Goal: Information Seeking & Learning: Learn about a topic

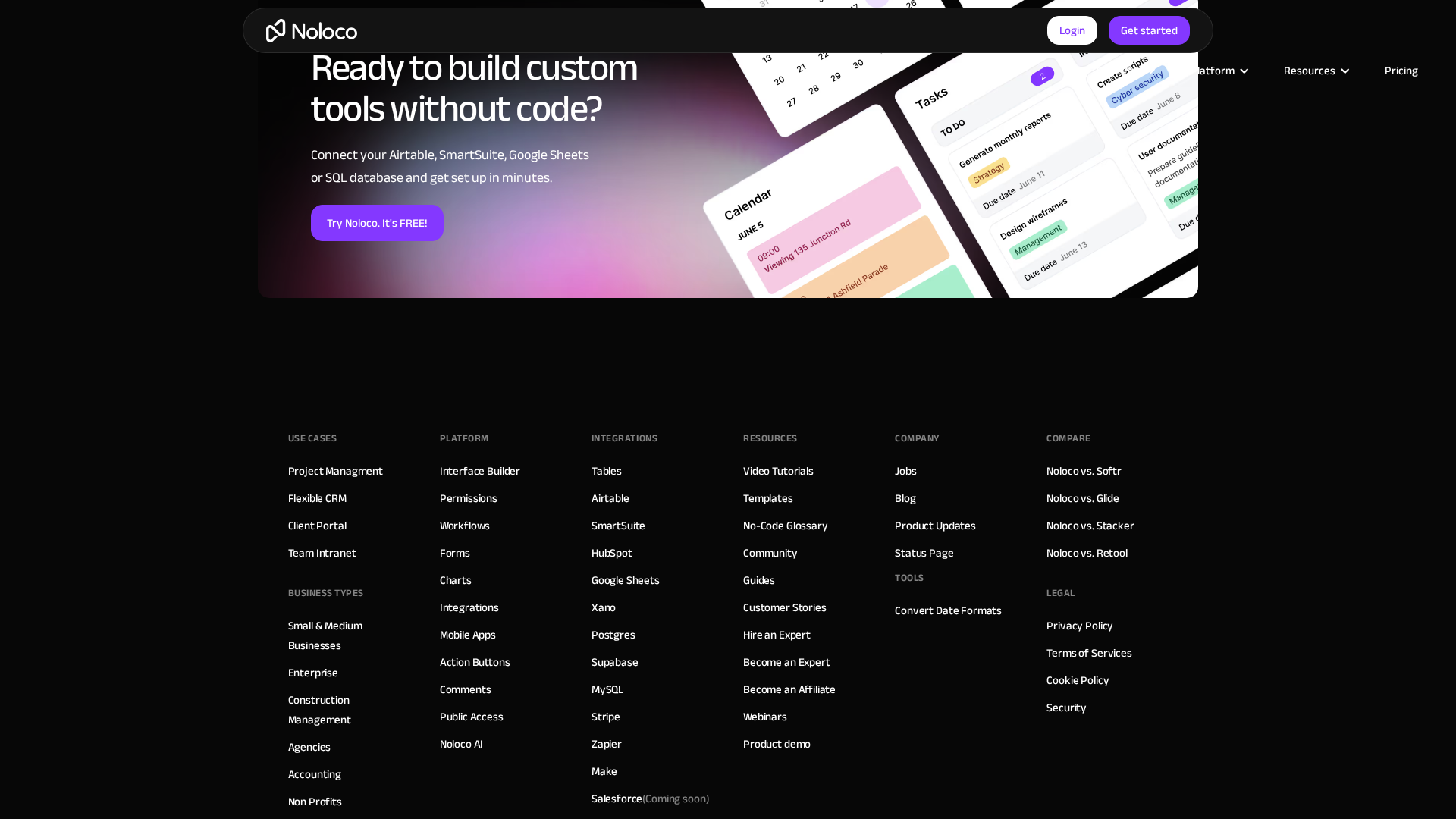
scroll to position [2347, 0]
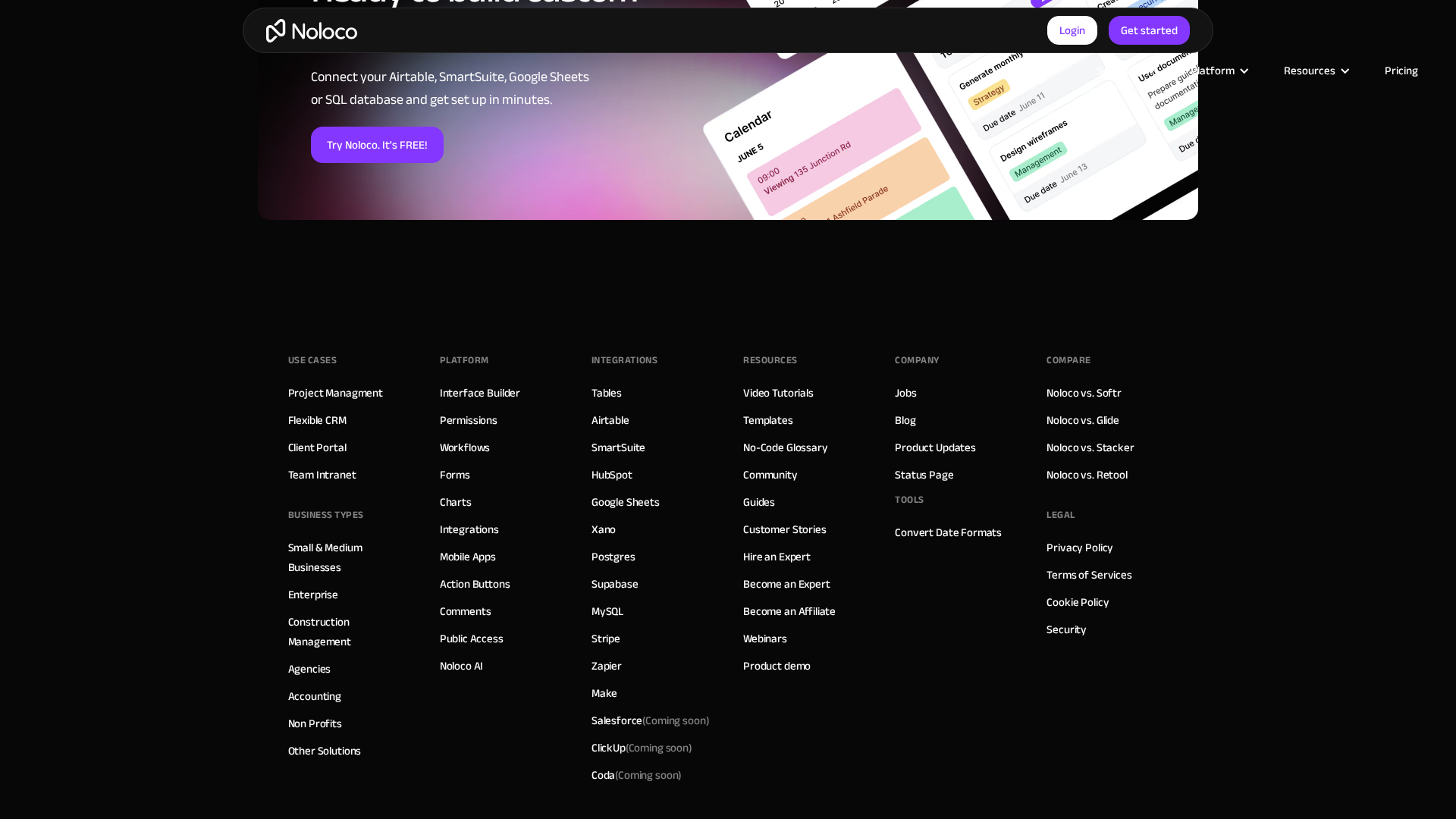
scroll to position [2267, 0]
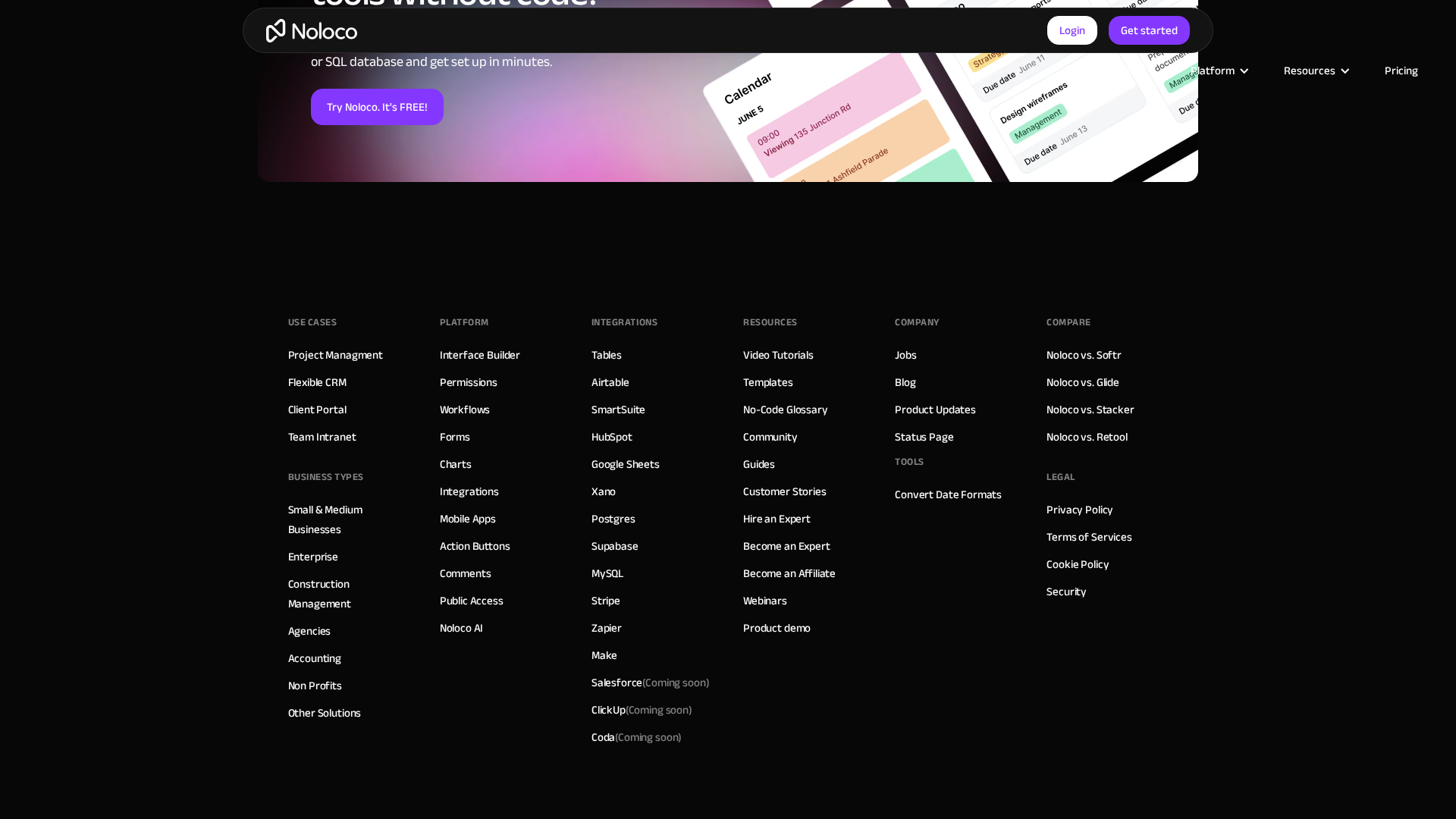
scroll to position [2231, 0]
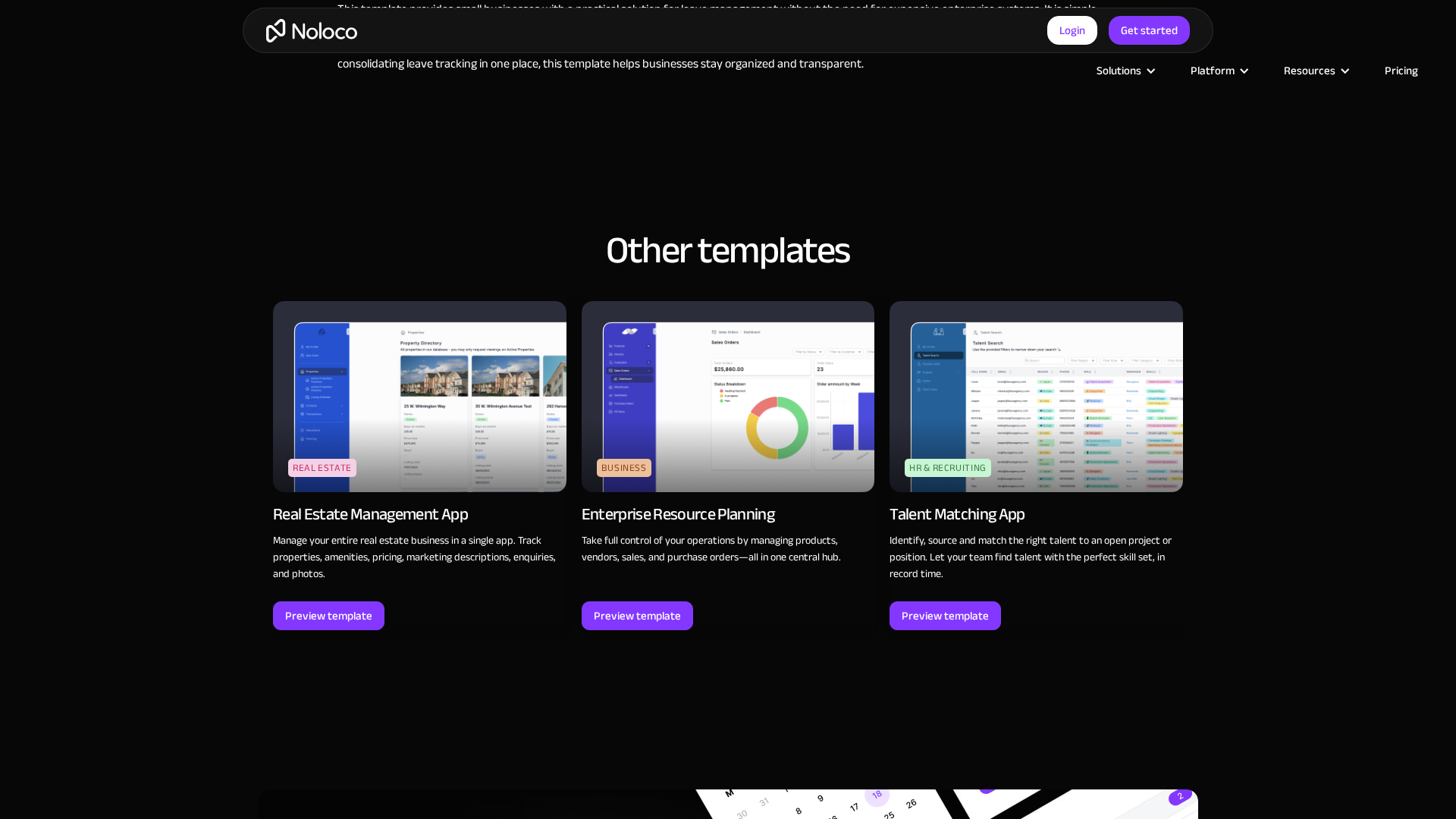
scroll to position [2128, 0]
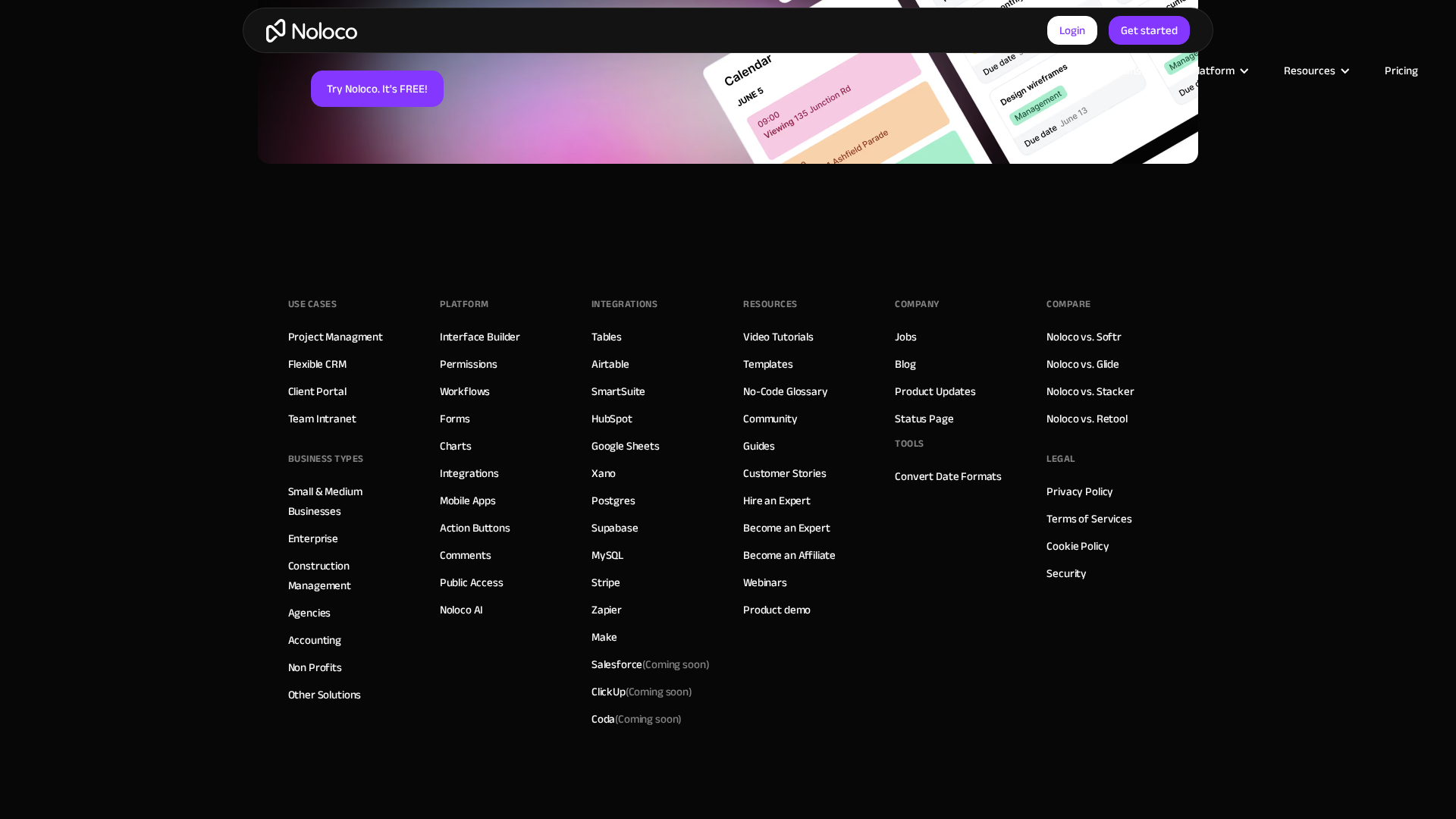
scroll to position [2213, 0]
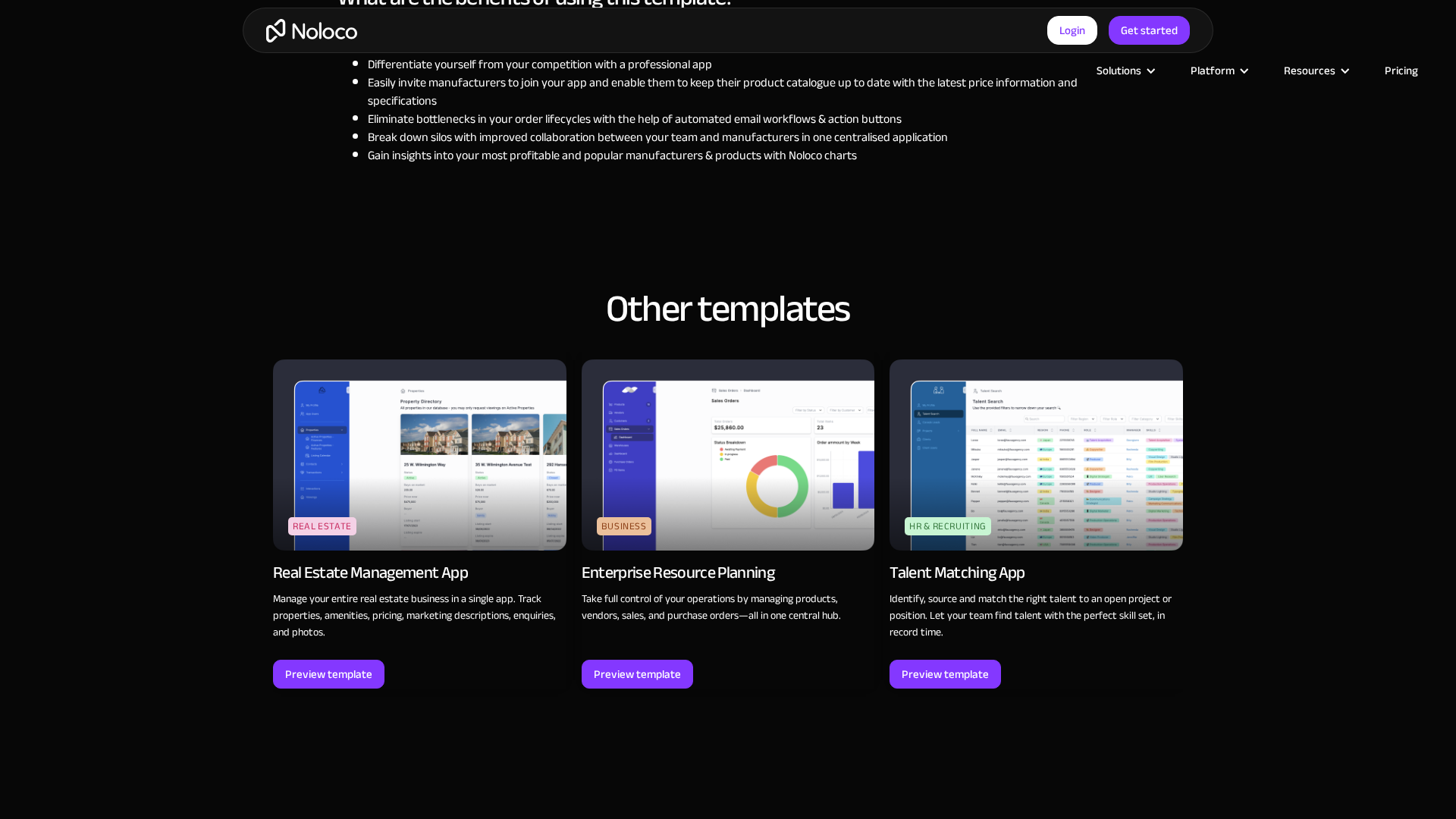
scroll to position [2488, 0]
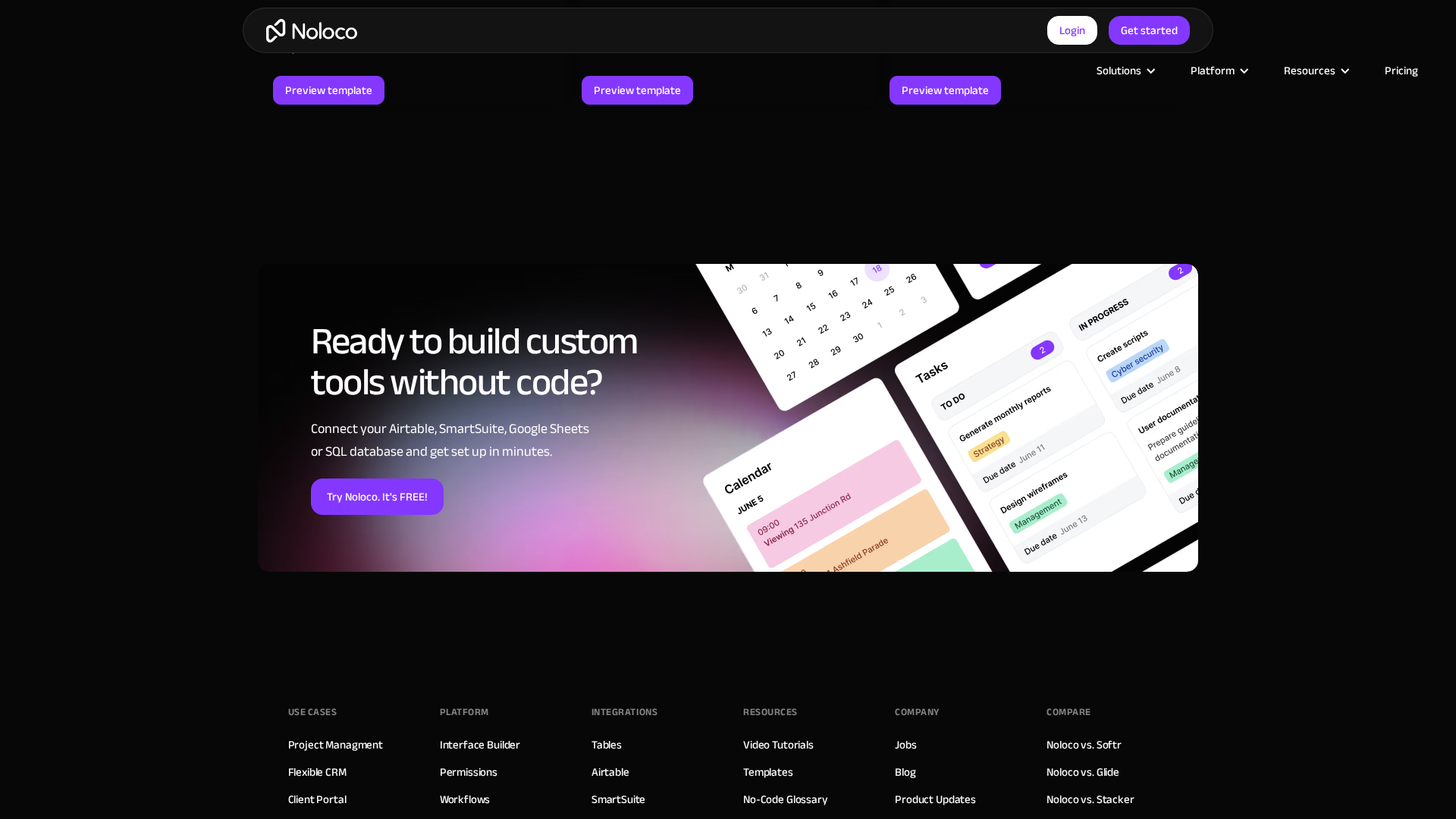
scroll to position [2633, 0]
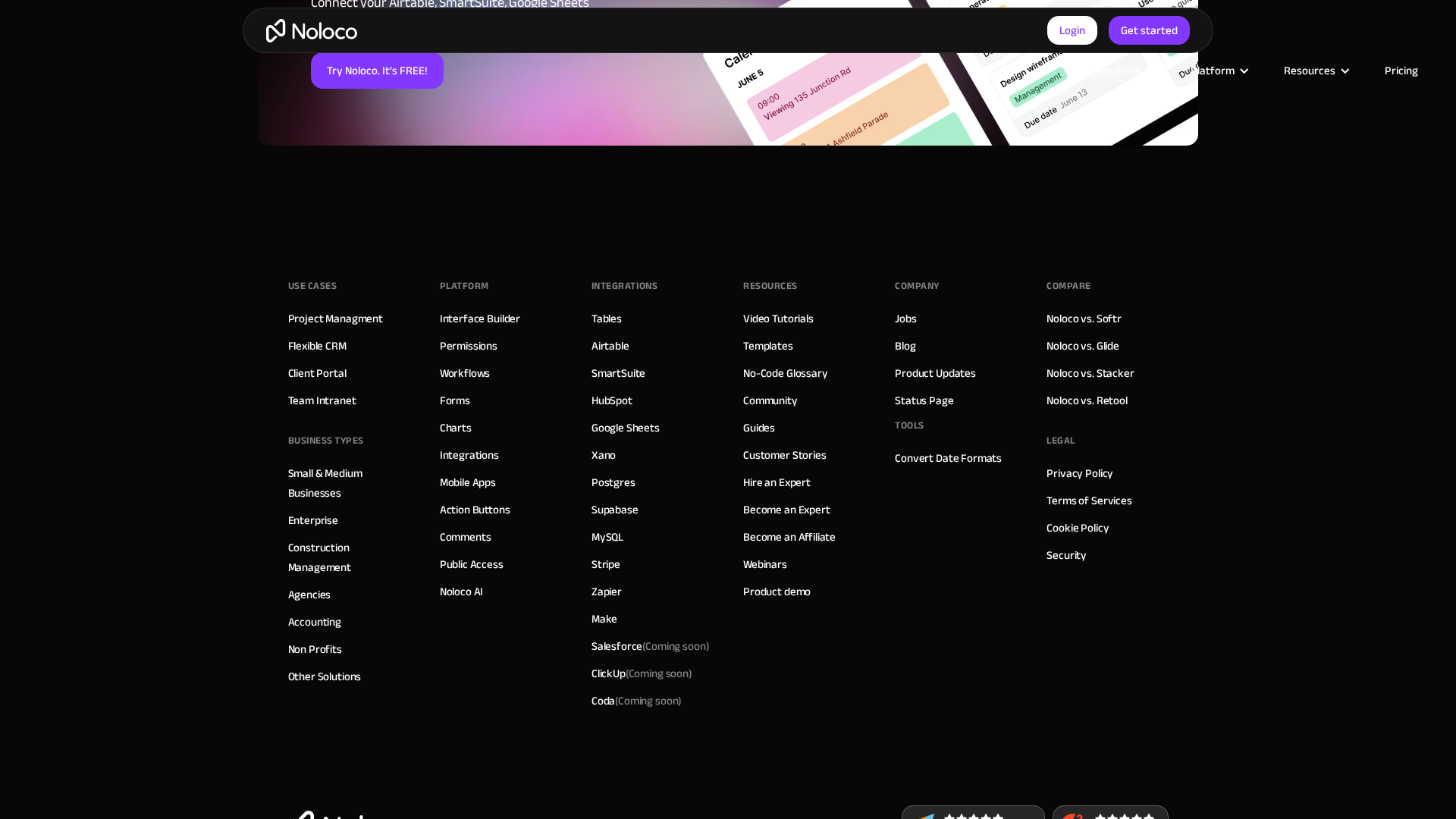
scroll to position [2195, 0]
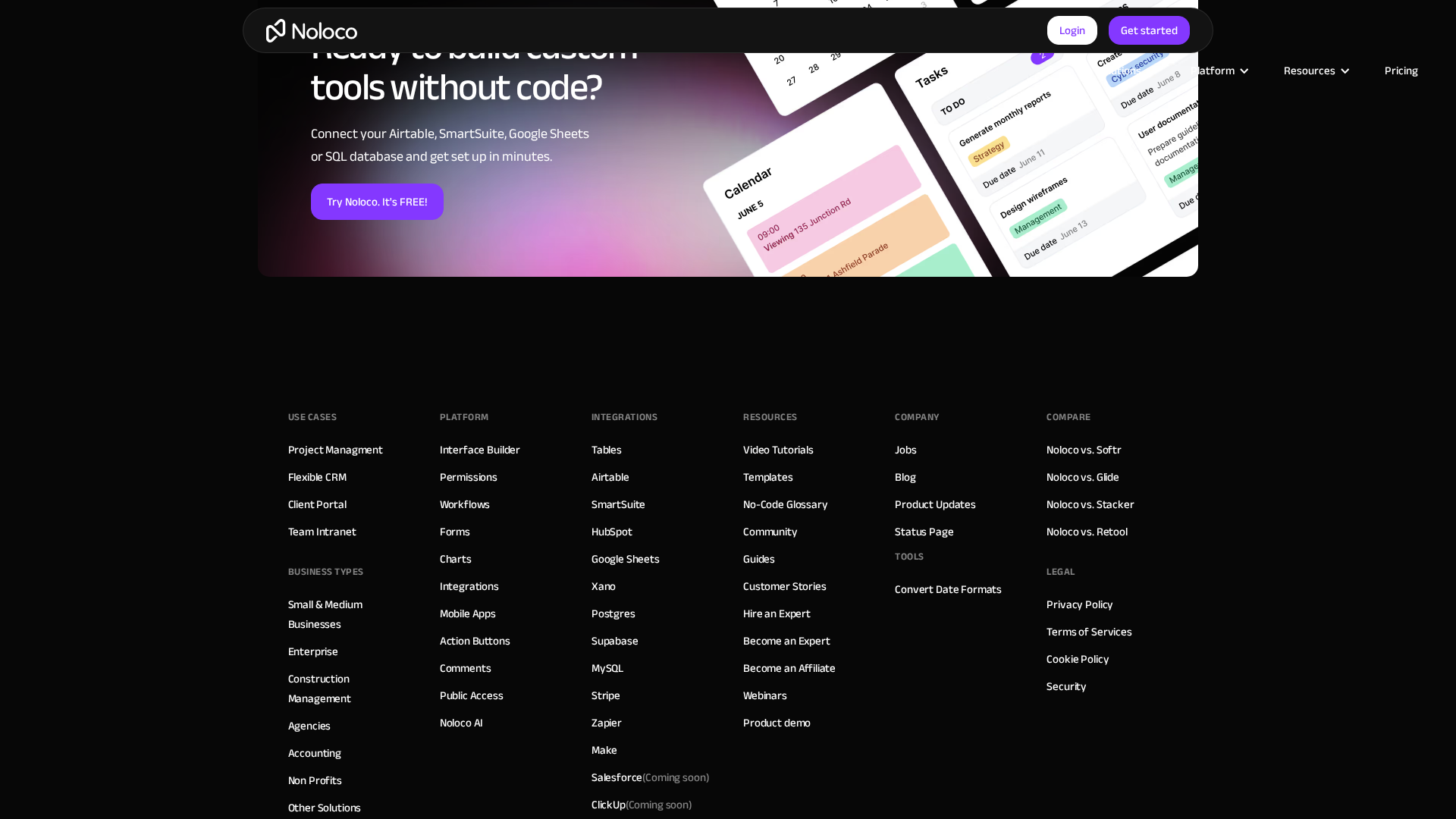
scroll to position [2325, 0]
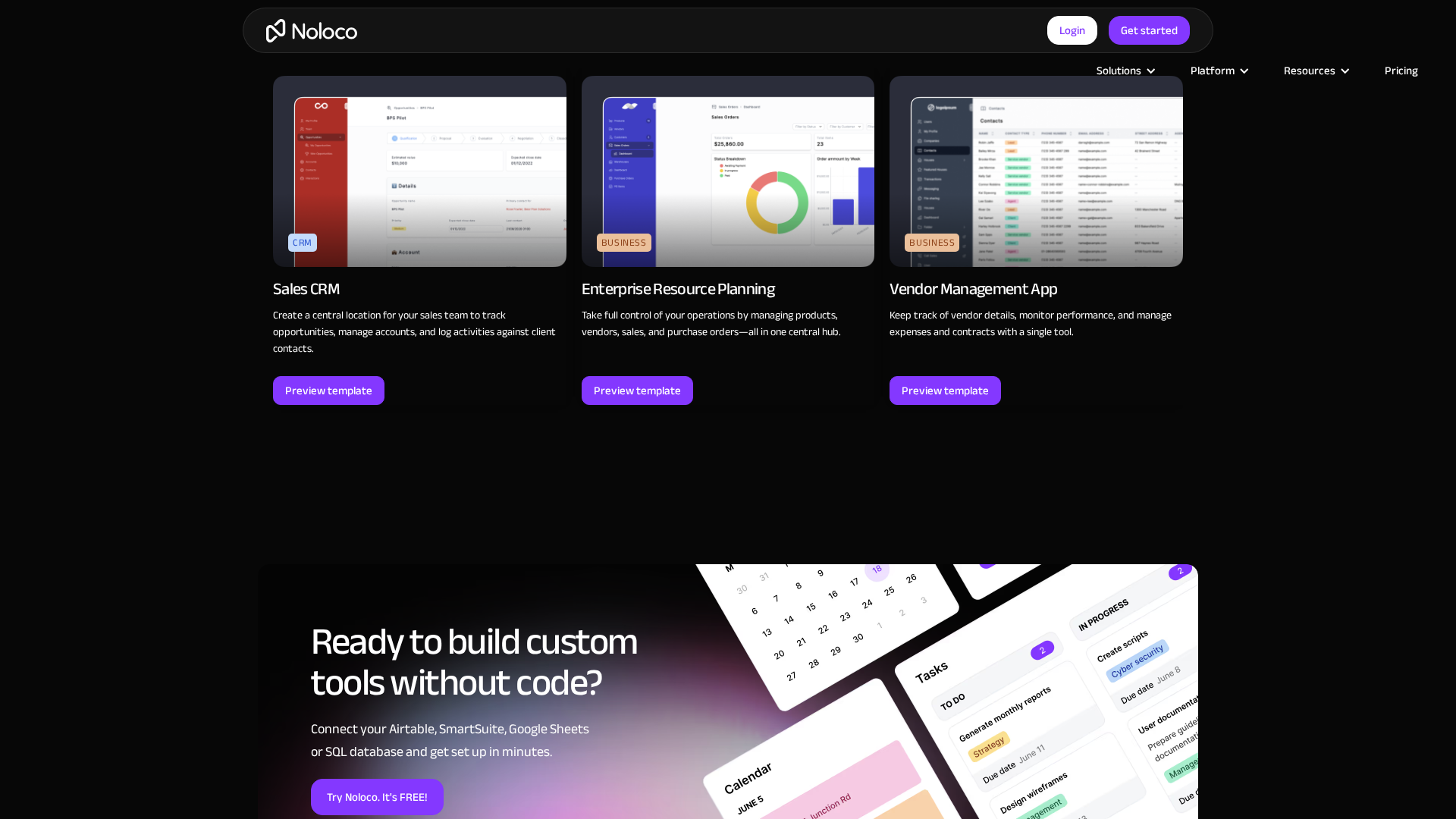
scroll to position [2195, 0]
